Goal: Information Seeking & Learning: Learn about a topic

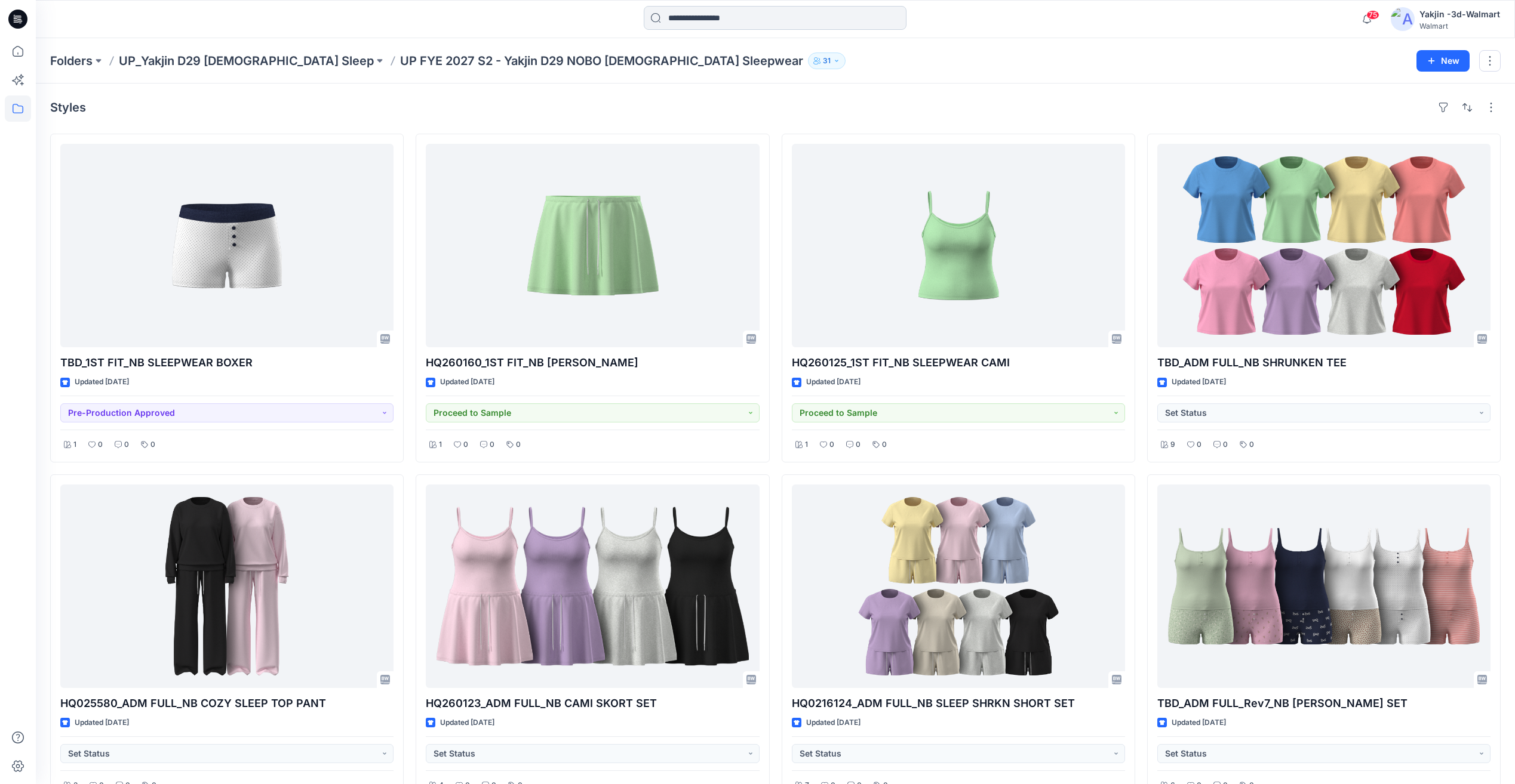
click at [744, 15] on input at bounding box center [774, 18] width 262 height 24
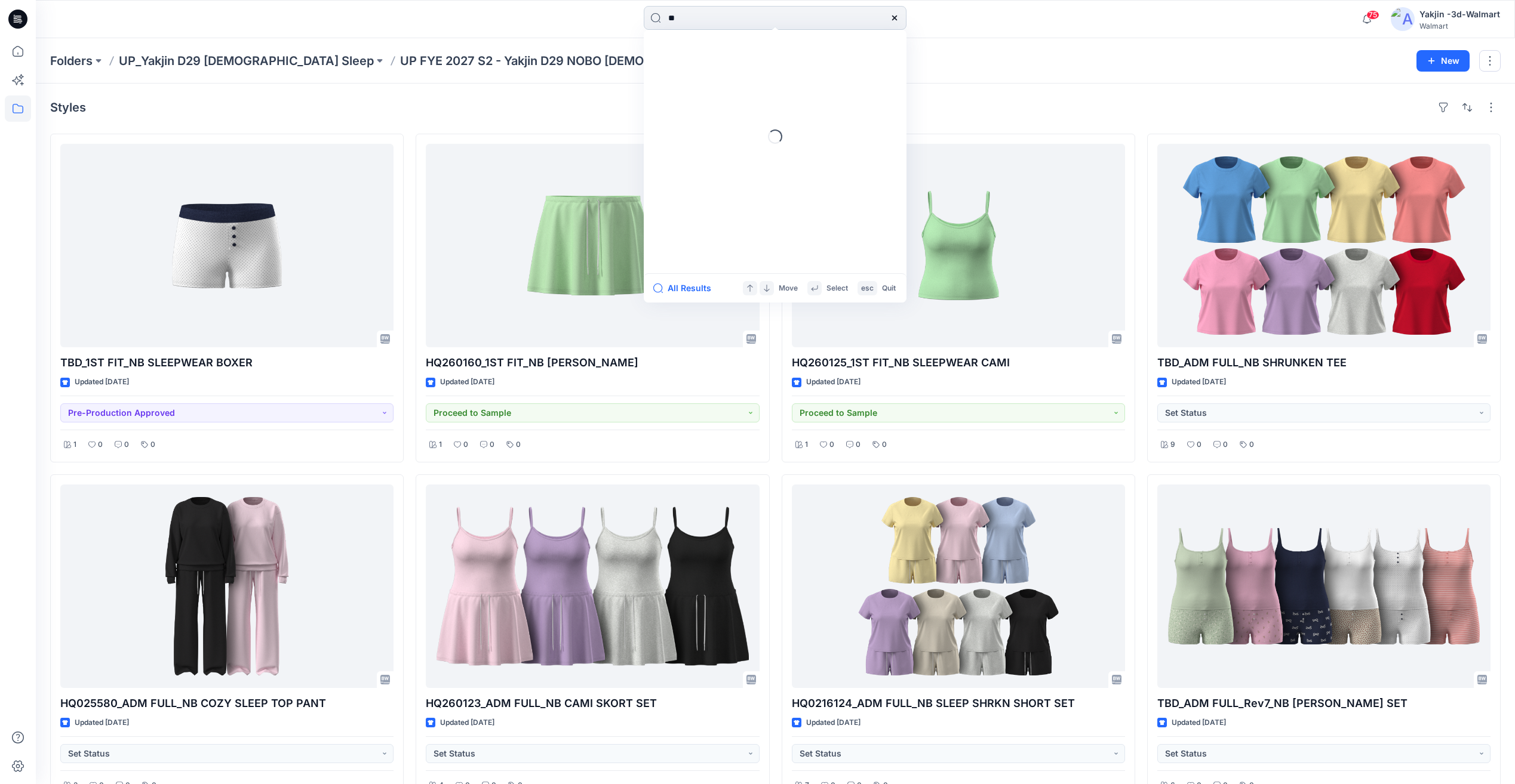
type input "*"
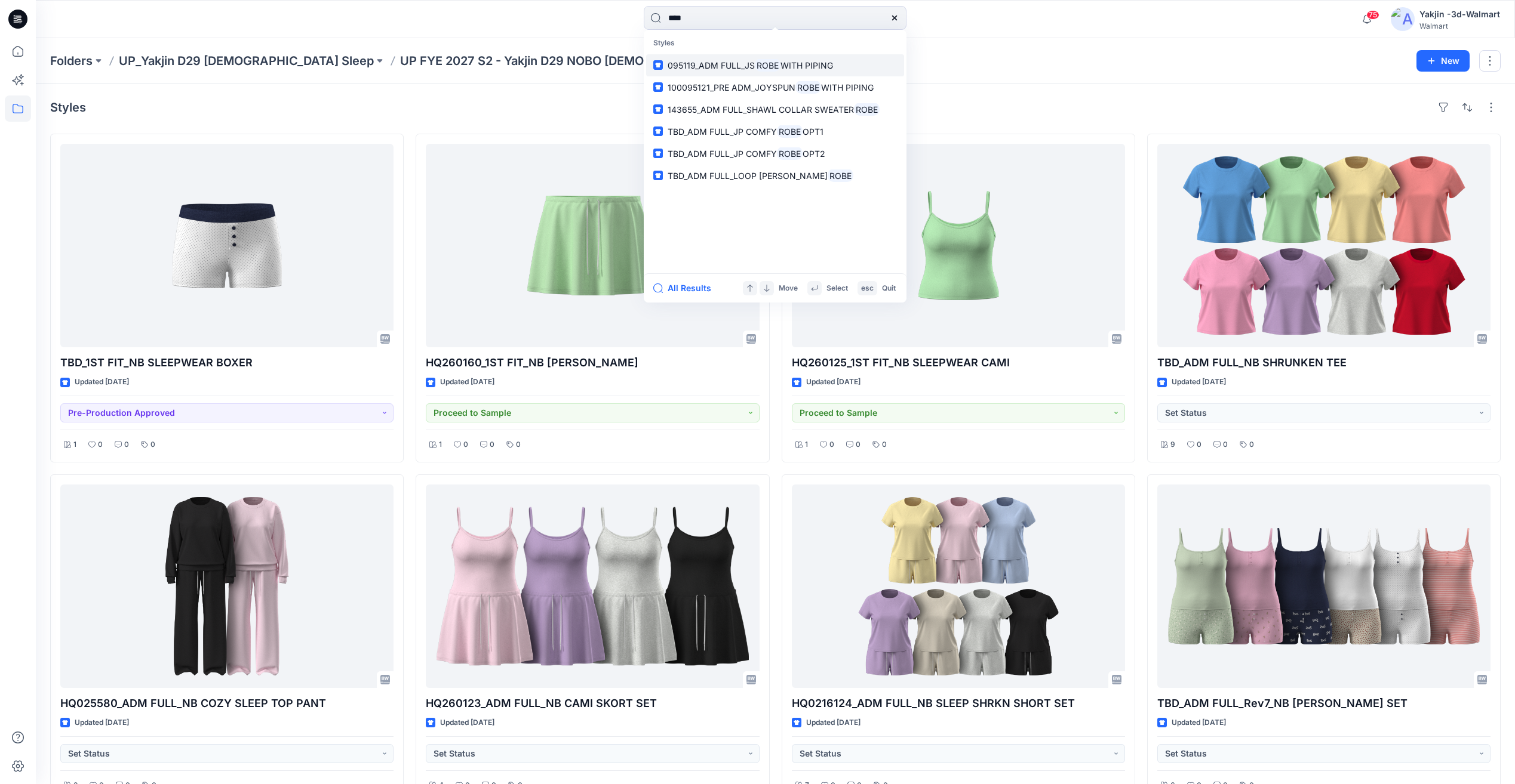
type input "****"
click at [846, 16] on input "****" at bounding box center [774, 18] width 262 height 24
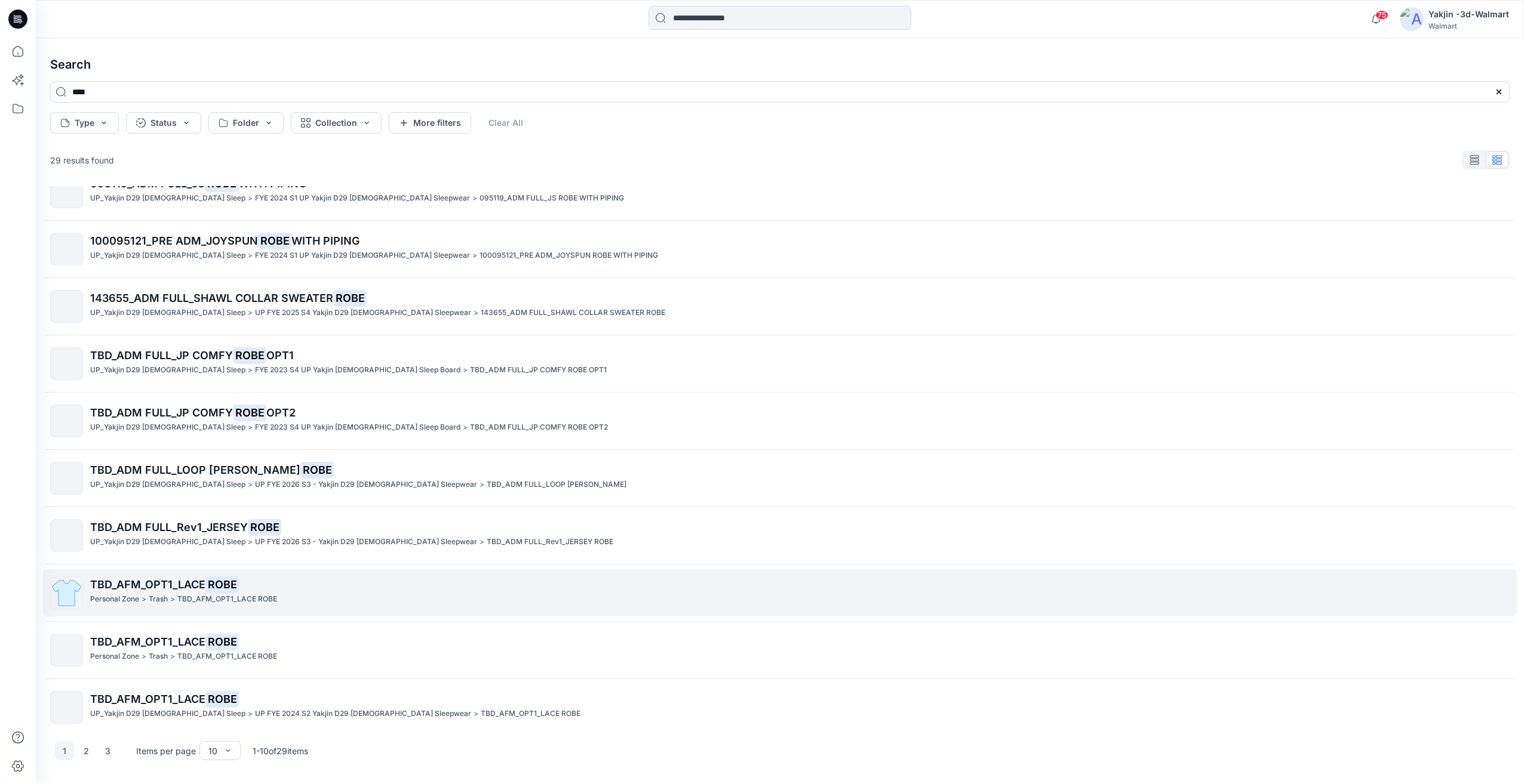
scroll to position [33, 0]
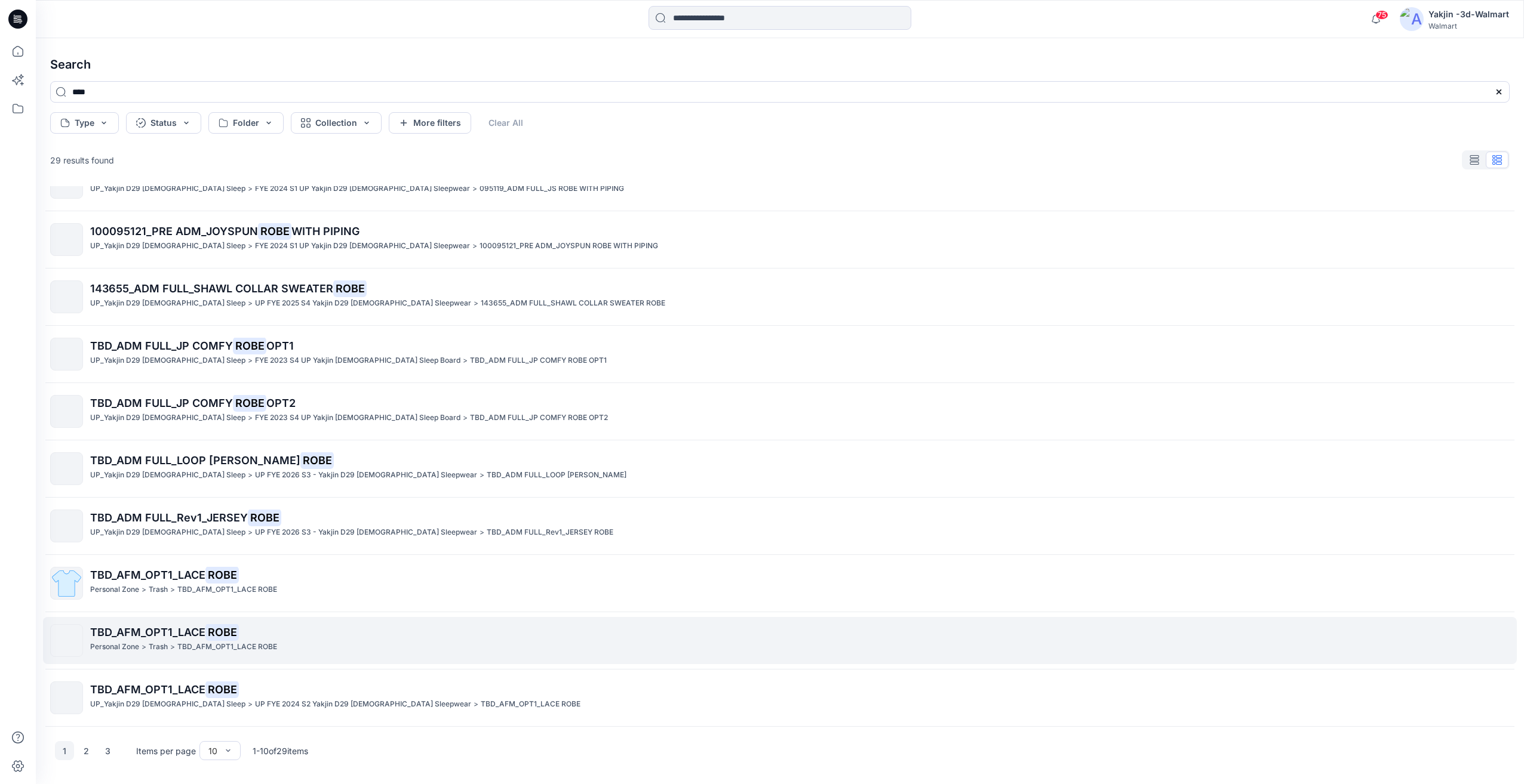
click at [217, 632] on mark "ROBE" at bounding box center [222, 632] width 34 height 17
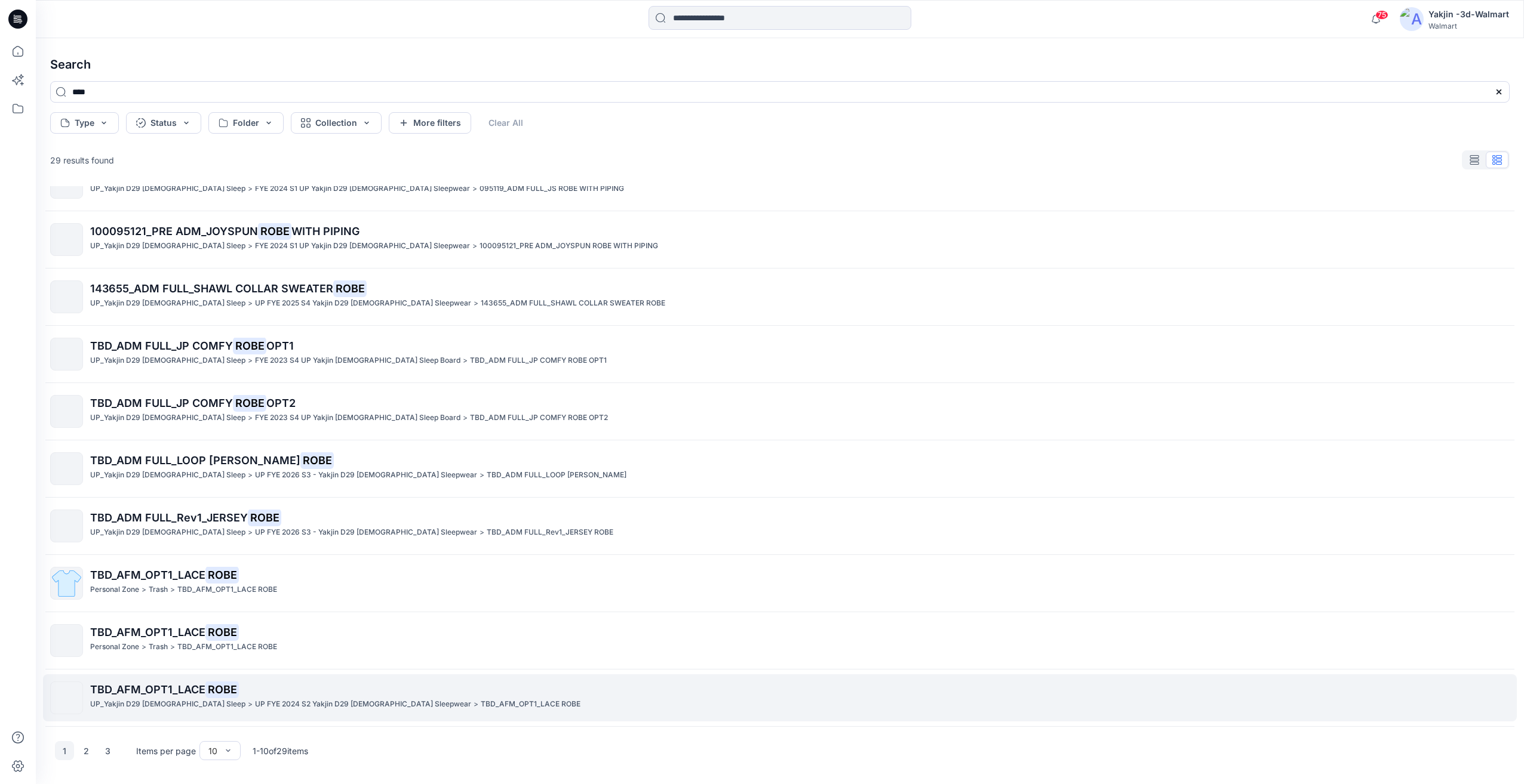
click at [217, 688] on mark "ROBE" at bounding box center [222, 689] width 34 height 17
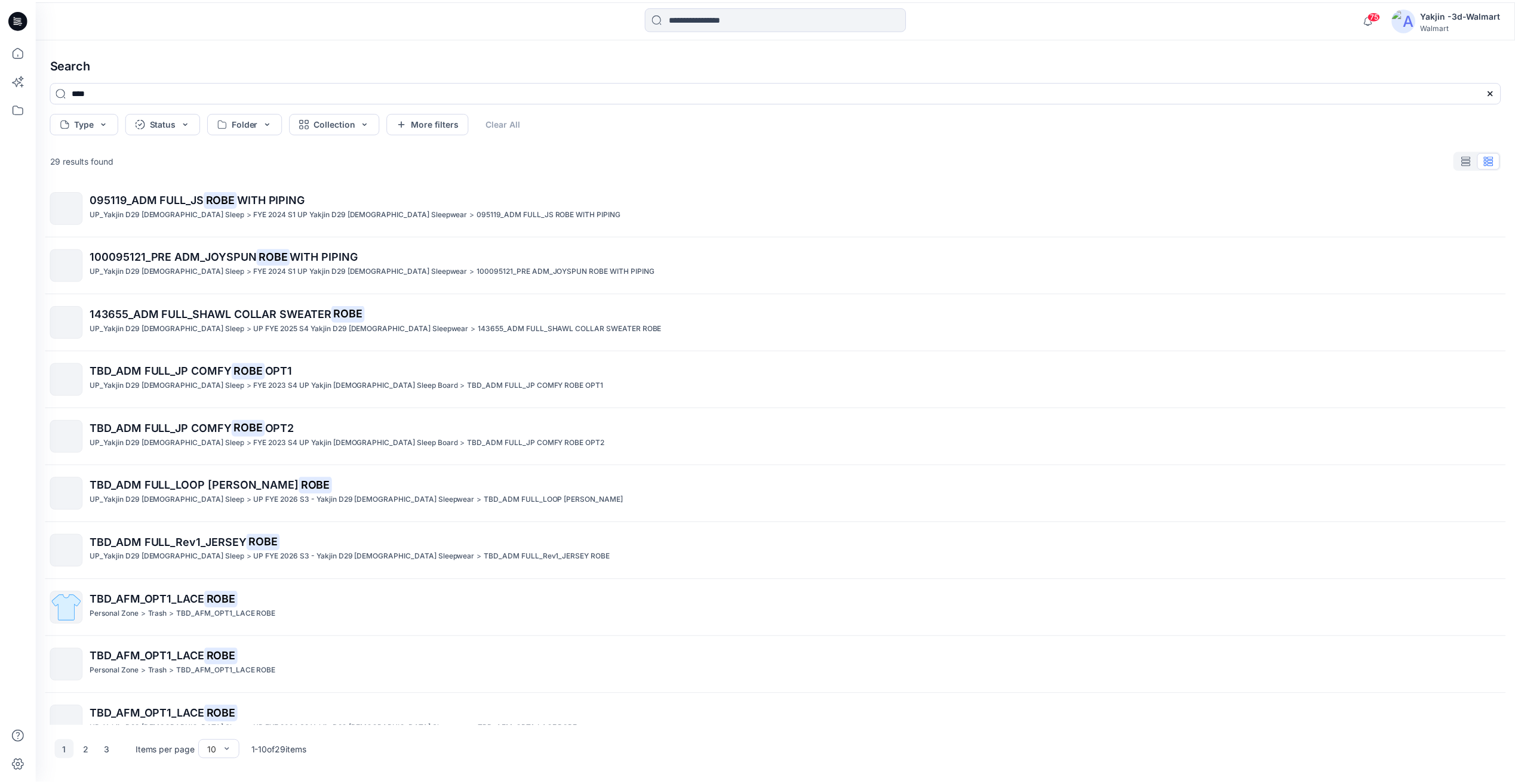
scroll to position [0, 0]
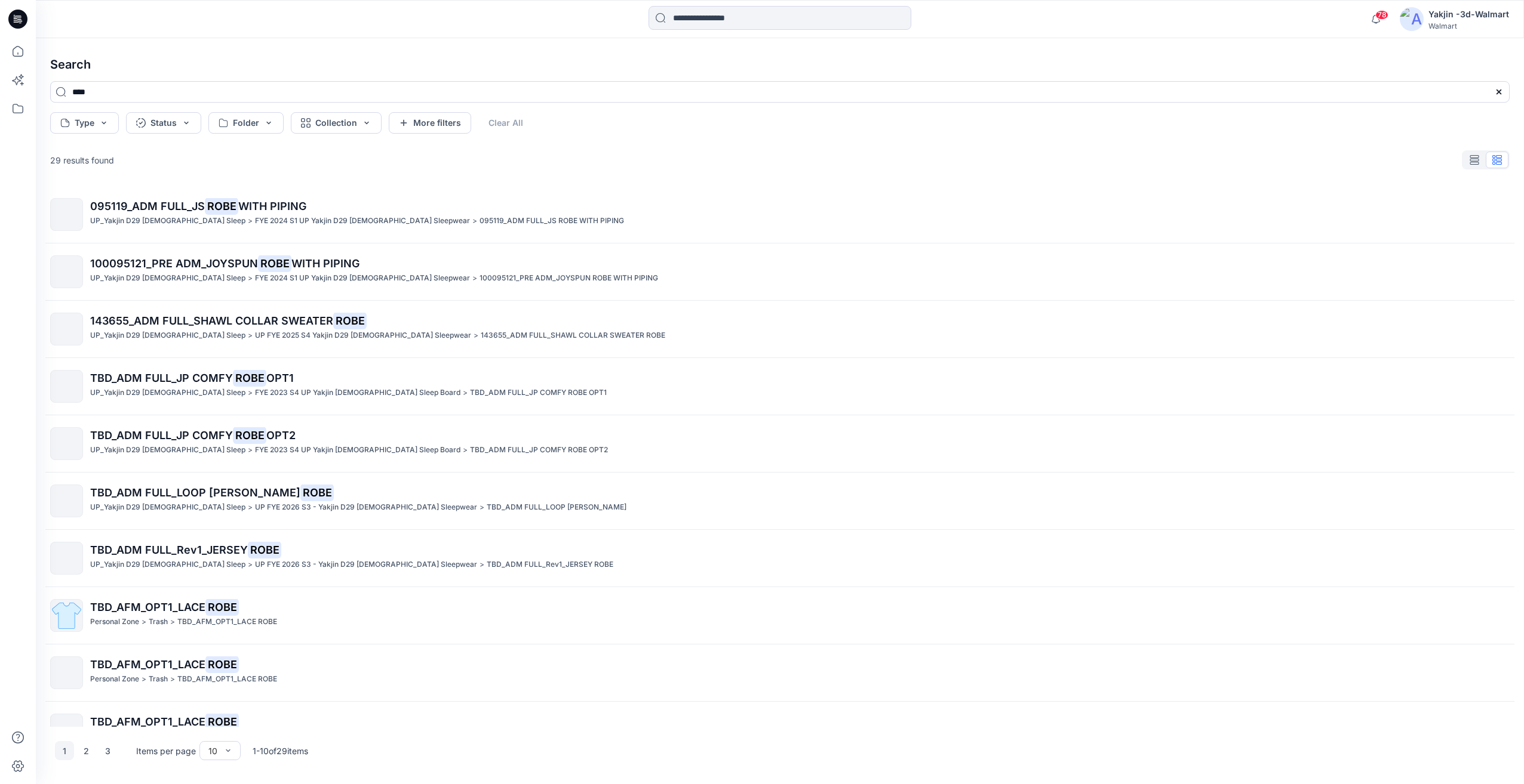
click at [27, 34] on icon at bounding box center [17, 19] width 19 height 39
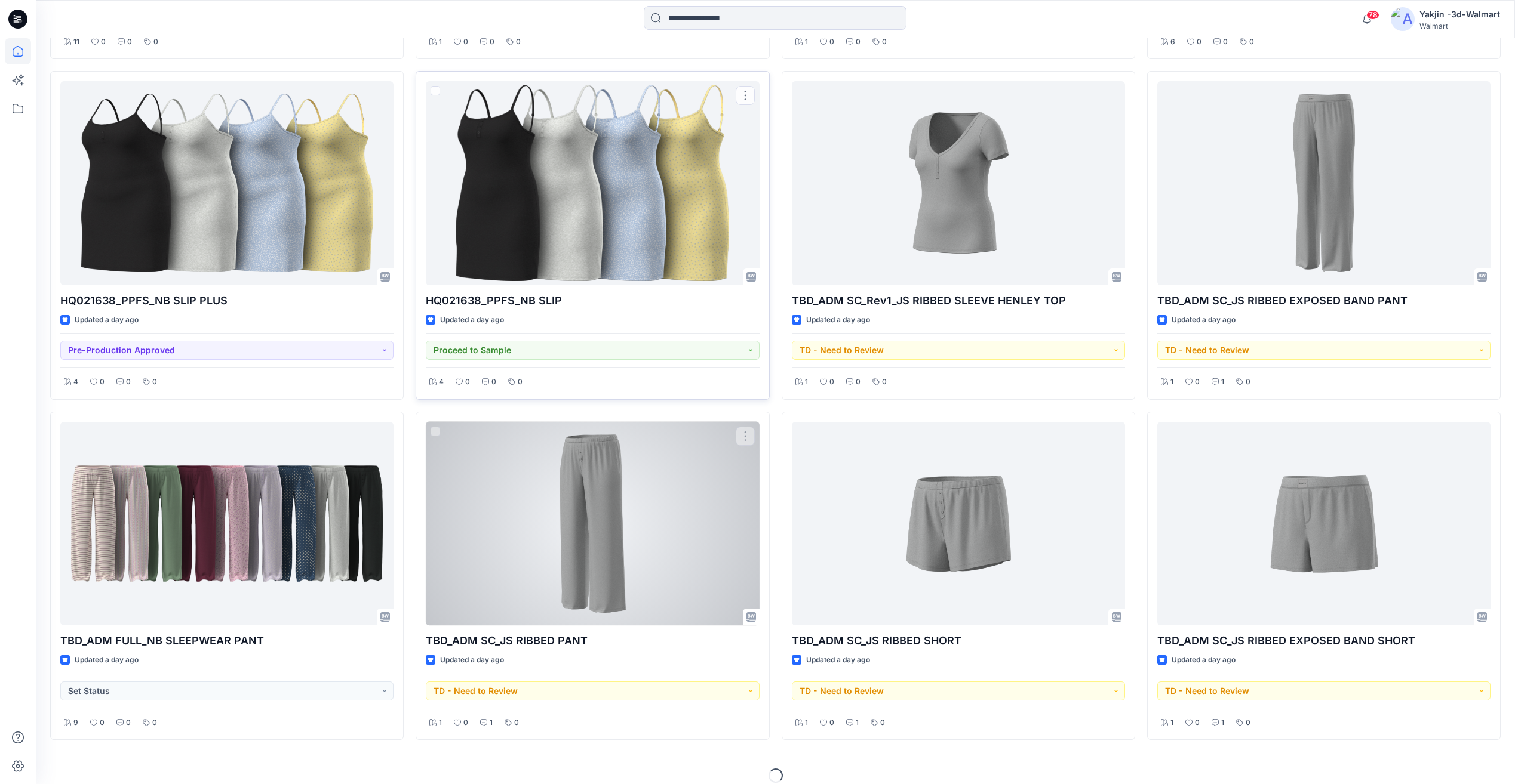
scroll to position [743, 0]
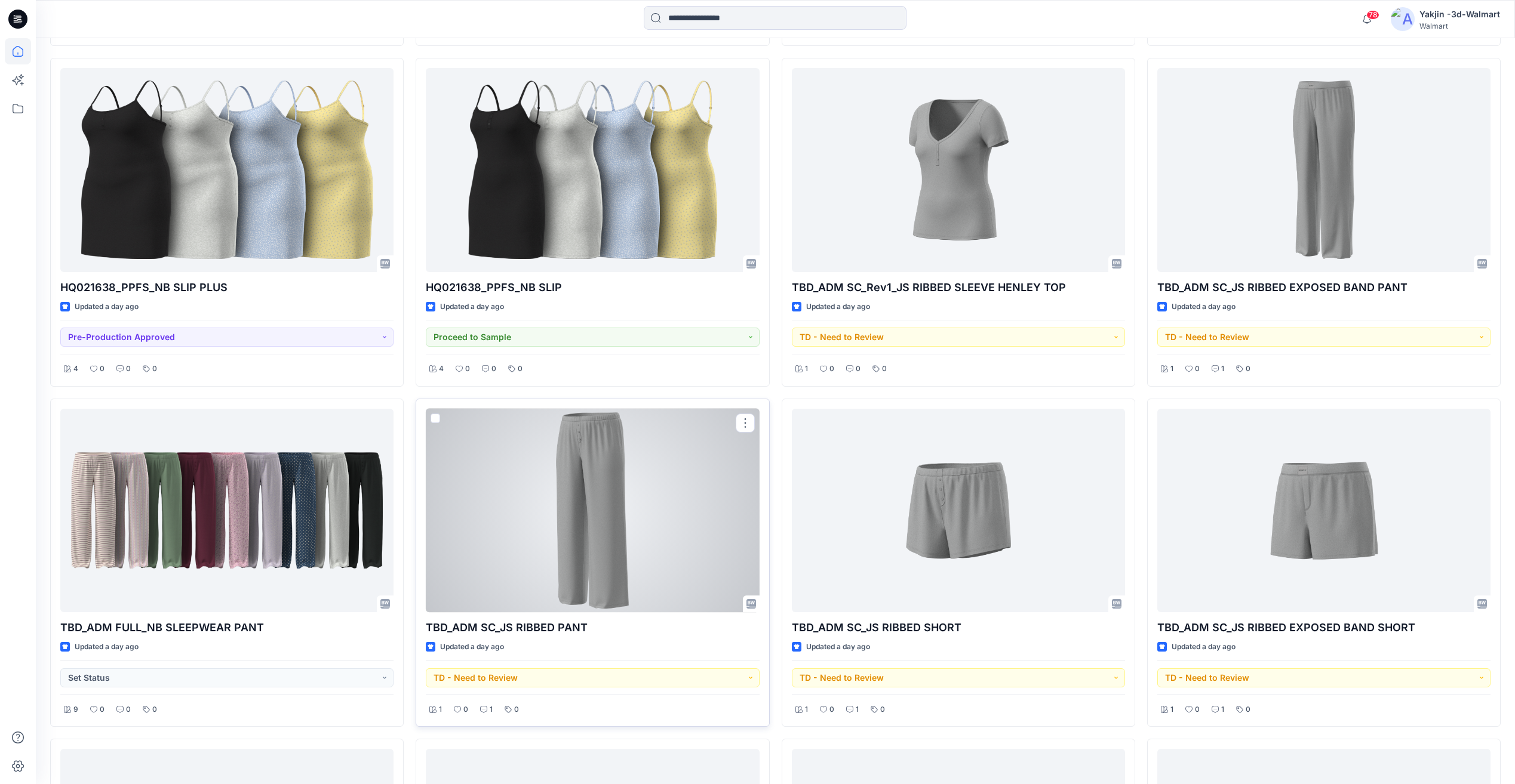
click at [671, 577] on div at bounding box center [592, 511] width 333 height 204
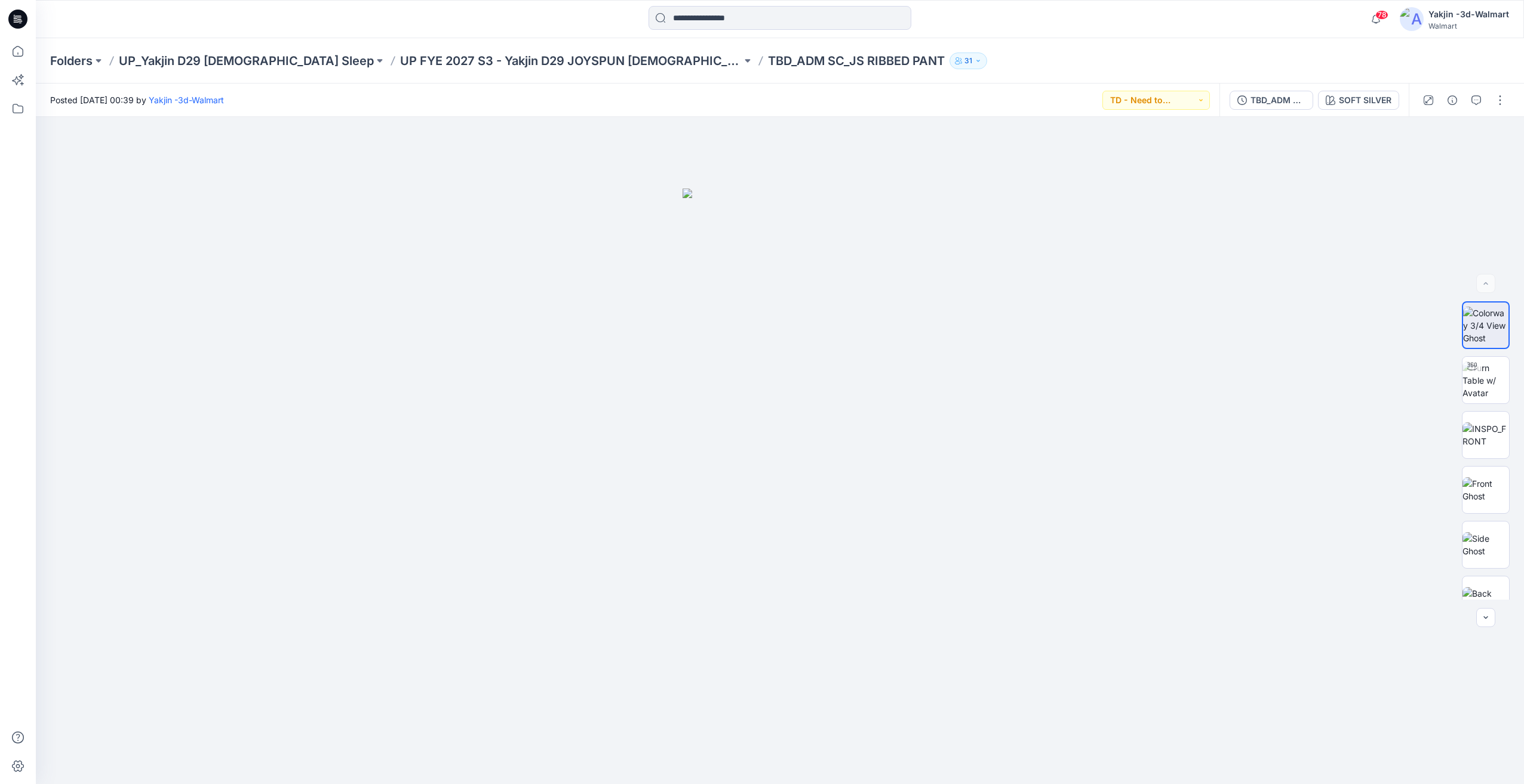
click at [558, 49] on div "Folders UP_Yakjin D29 Ladies Sleep UP FYE 2027 S3 - Yakjin D29 JOYSPUN Ladies S…" at bounding box center [779, 61] width 1487 height 46
click at [558, 55] on p "UP FYE 2027 S3 - Yakjin D29 JOYSPUN Ladies Sleepwear" at bounding box center [570, 60] width 342 height 17
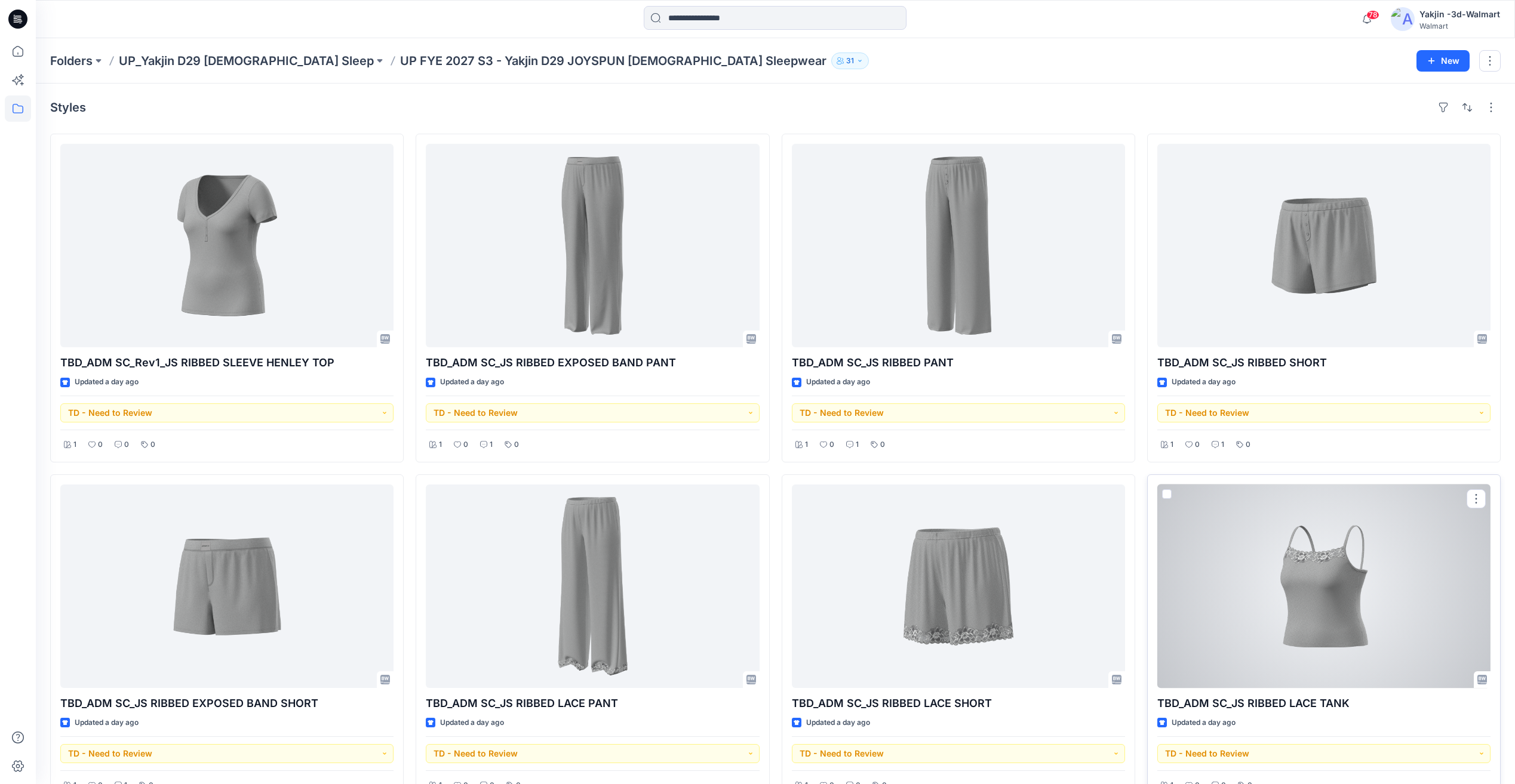
click at [1371, 610] on div at bounding box center [1323, 587] width 333 height 204
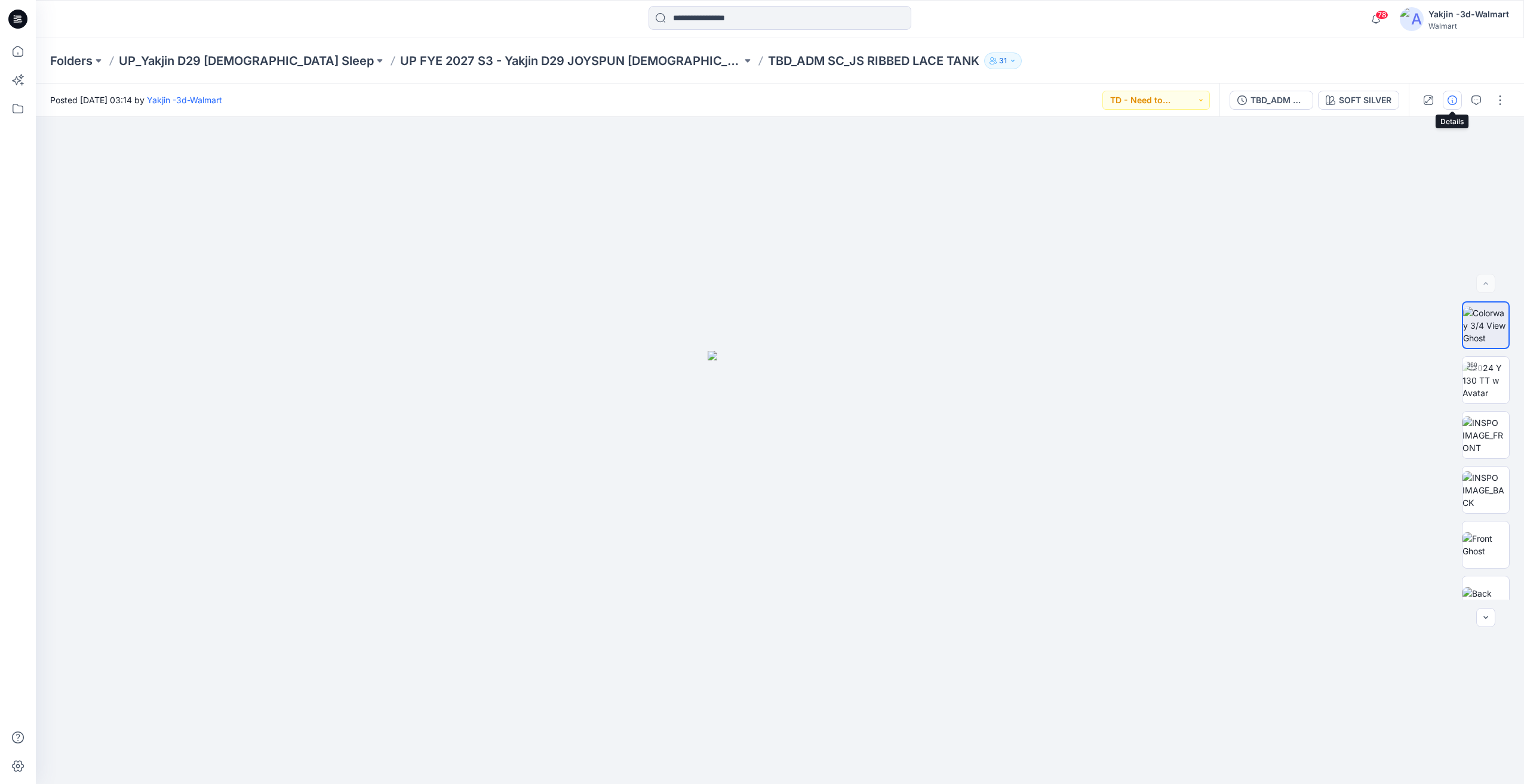
click at [1452, 95] on icon "button" at bounding box center [1452, 100] width 10 height 10
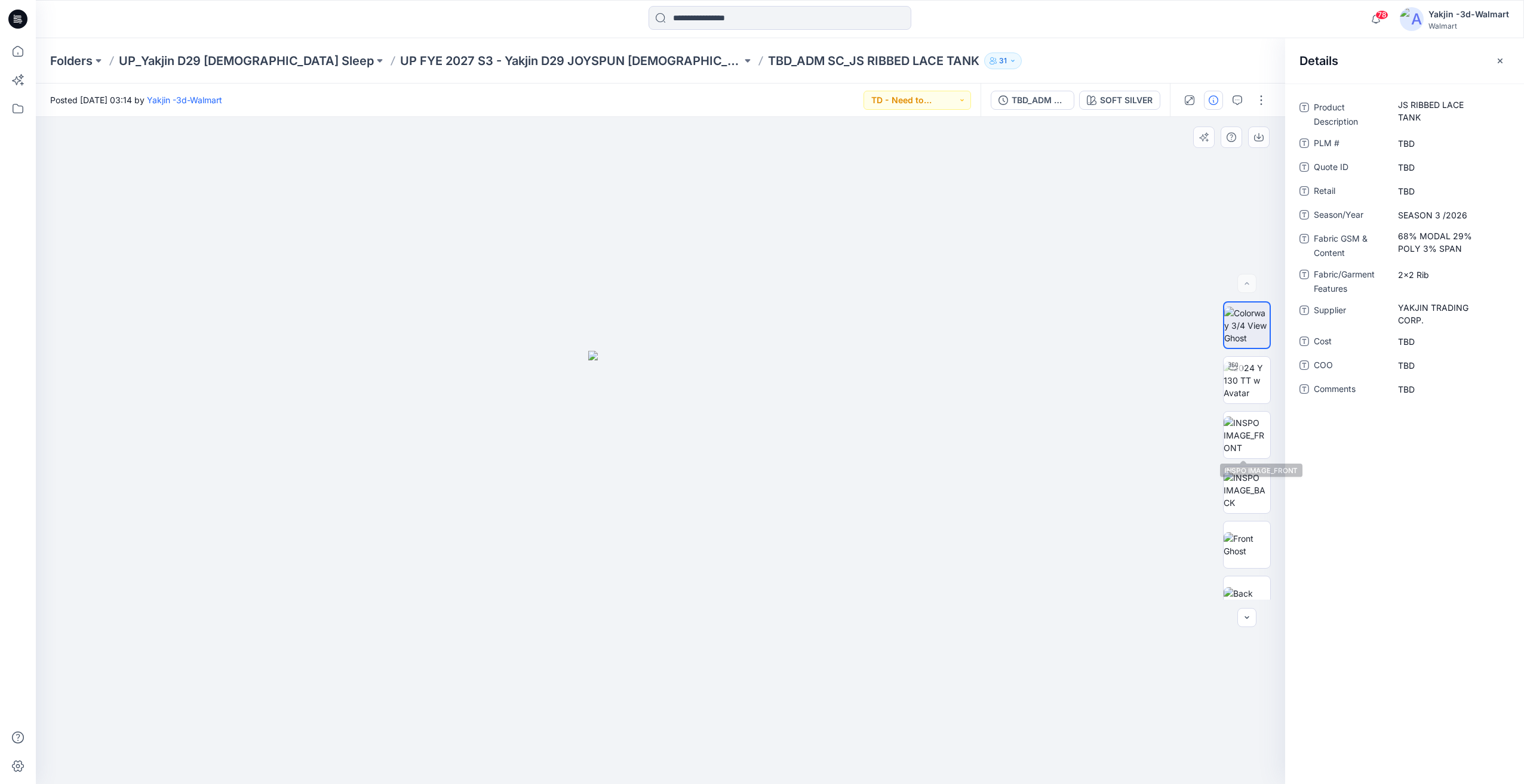
click at [1235, 462] on div "44 %" at bounding box center [1247, 449] width 48 height 298
click at [1235, 379] on img at bounding box center [1246, 380] width 47 height 38
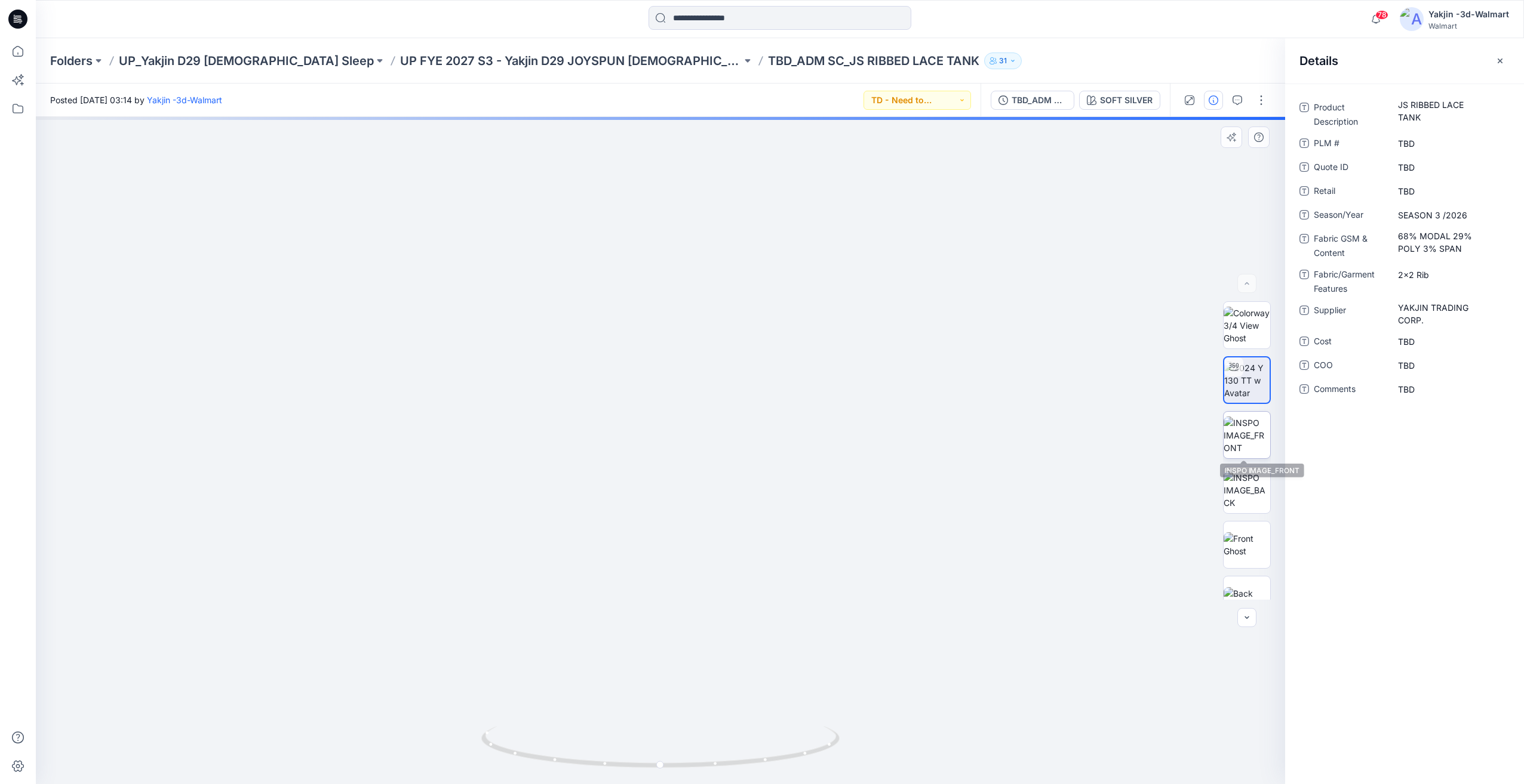
click at [1259, 442] on img at bounding box center [1246, 436] width 47 height 38
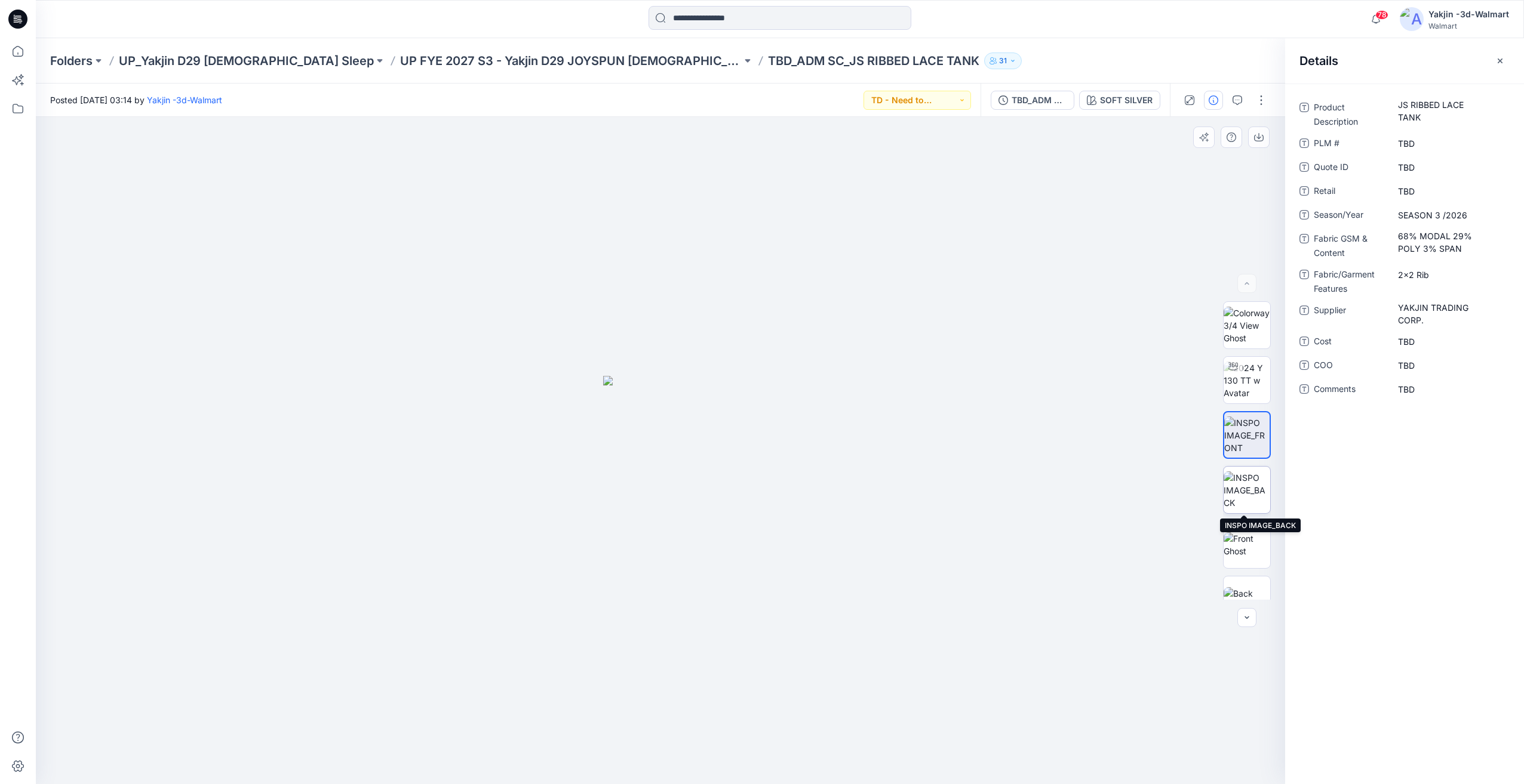
click at [1234, 496] on img at bounding box center [1246, 490] width 47 height 38
click at [1263, 433] on img at bounding box center [1246, 436] width 47 height 38
click at [1249, 396] on img at bounding box center [1246, 380] width 47 height 38
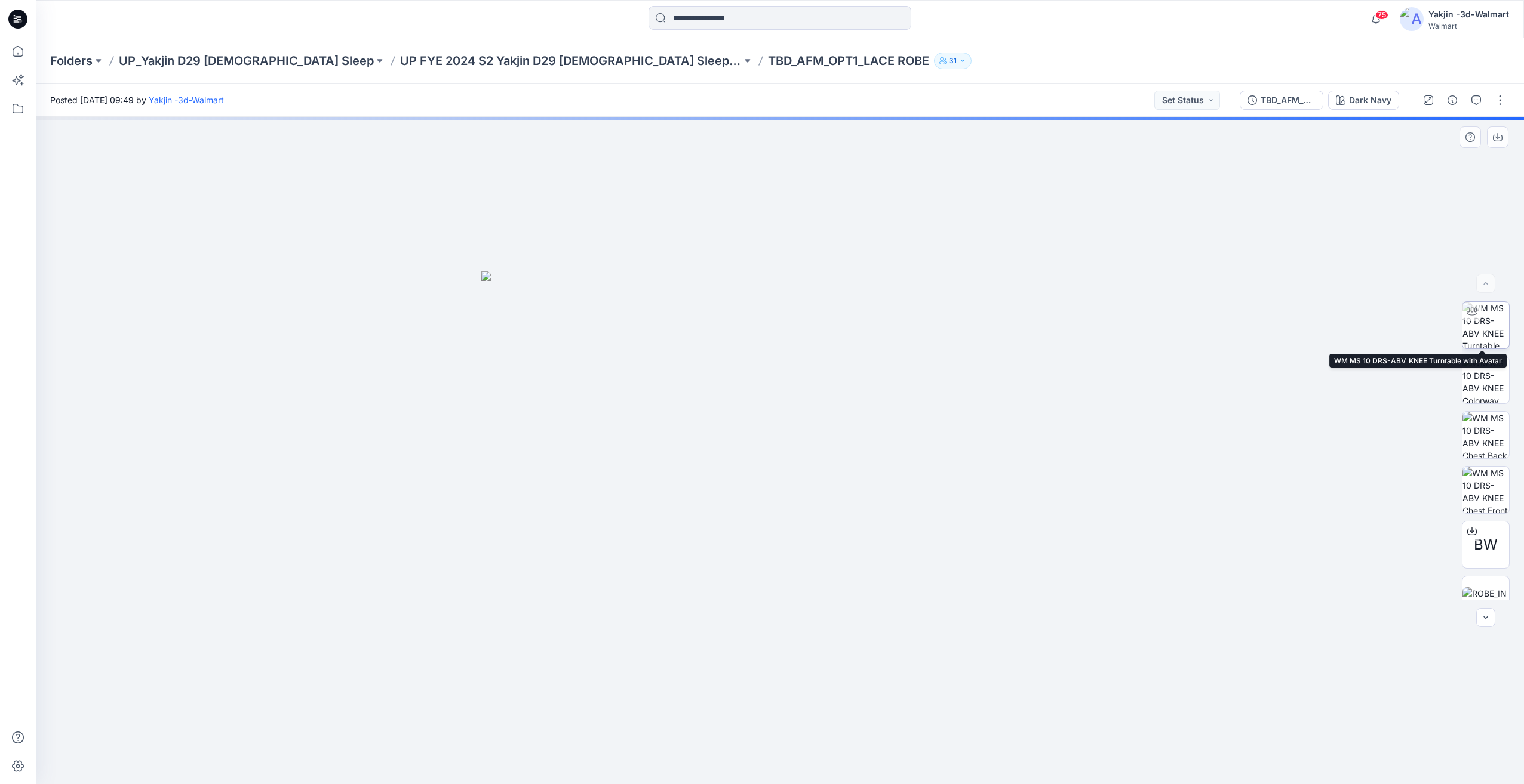
click at [1486, 306] on img at bounding box center [1485, 325] width 47 height 47
